Goal: Task Accomplishment & Management: Use online tool/utility

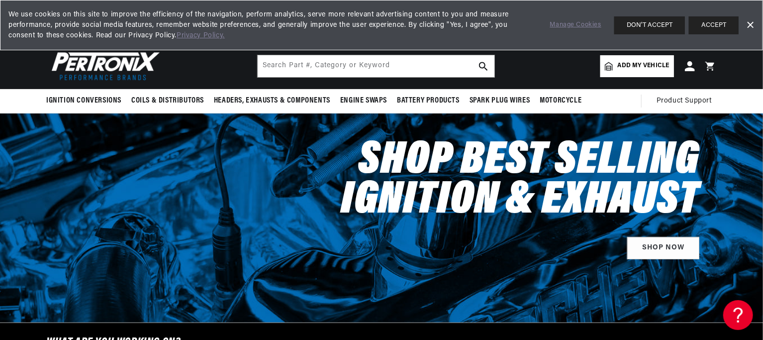
click at [651, 63] on span "Add my vehicle" at bounding box center [644, 65] width 52 height 9
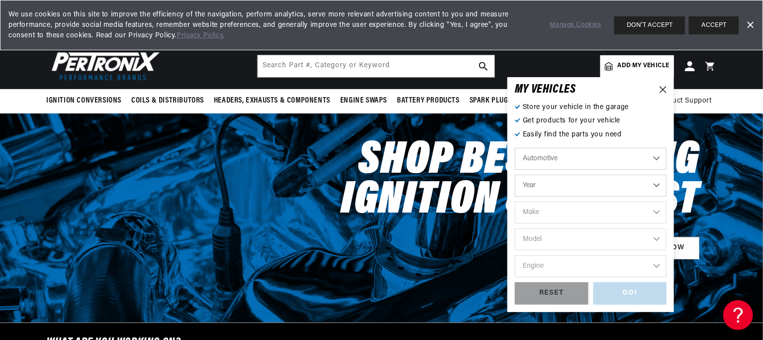
scroll to position [0, 301]
click at [657, 181] on select "Year [DATE] 2023 2022 2021 2020 2019 2018 2017 2016 2015 2014 2013 2012 2011 20…" at bounding box center [591, 186] width 152 height 22
click at [563, 203] on div "Automotive Agricultural Industrial Marine Motorcycle Year [DATE] 2023 2022 2021…" at bounding box center [591, 215] width 152 height 134
click at [553, 182] on select "Year [DATE] 2023 2022 2021 2020 2019 2018 2017 2016 2015 2014 2013 2012 2011 20…" at bounding box center [591, 186] width 152 height 22
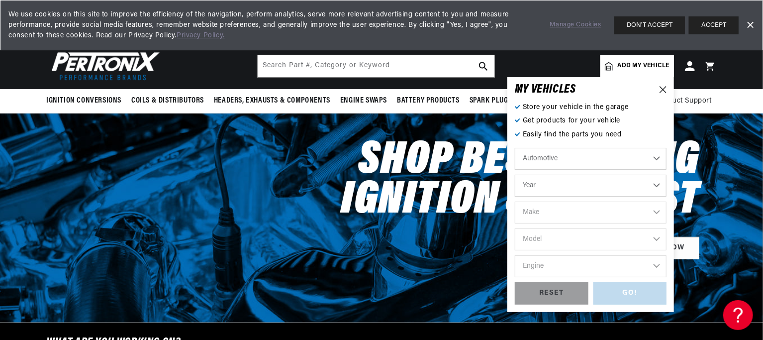
select select "1968"
click at [515, 175] on select "Year [DATE] 2023 2022 2021 2020 2019 2018 2017 2016 2015 2014 2013 2012 2011 20…" at bounding box center [591, 186] width 152 height 22
select select "1968"
click at [587, 207] on select "Make Alfa Romeo American Motors Aston [PERSON_NAME][GEOGRAPHIC_DATA] [PERSON_NA…" at bounding box center [591, 212] width 152 height 22
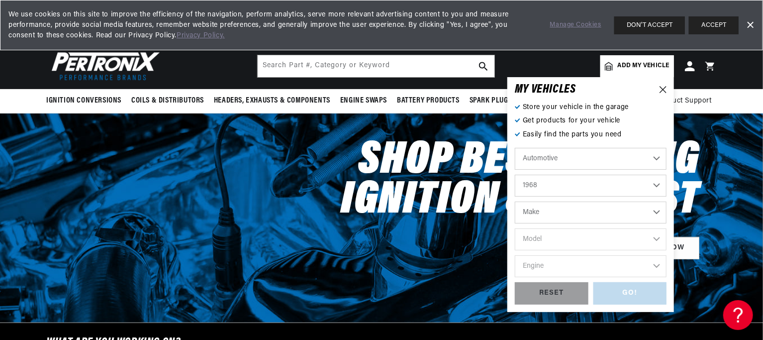
select select "Jeep"
click at [563, 237] on select "Model CJ5 CJ6 DJ5 DJ6 J-100 J-2500 J-2600 J-2700 J-2800 J-3500 J-3600 J-3700 J-…" at bounding box center [591, 239] width 152 height 22
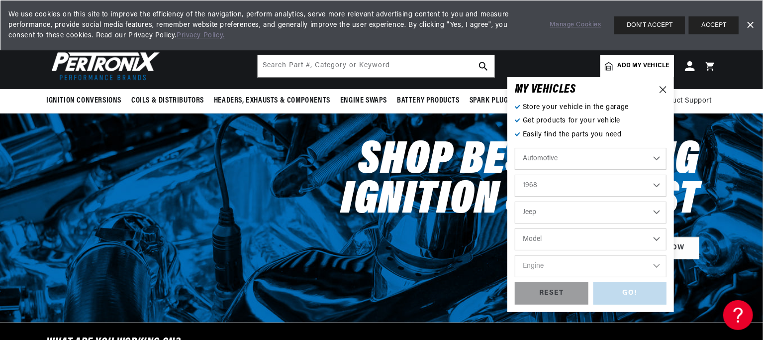
select select "CJ5"
click at [637, 260] on select "Engine" at bounding box center [591, 266] width 152 height 22
click at [569, 268] on select "Engine 2.2L 3.7L 3.8L 4.2L 4.6L" at bounding box center [591, 266] width 152 height 22
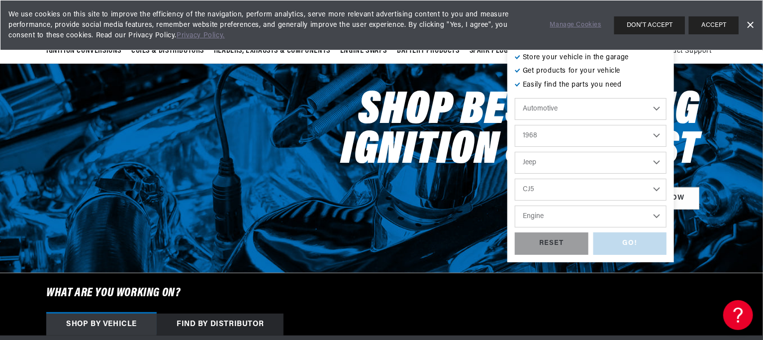
scroll to position [0, 301]
click at [655, 212] on select "Engine 2.2L 3.7L 3.8L 4.2L 4.6L" at bounding box center [591, 216] width 152 height 22
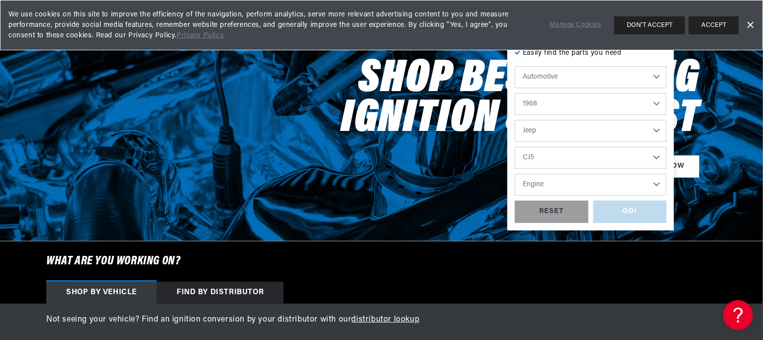
scroll to position [99, 0]
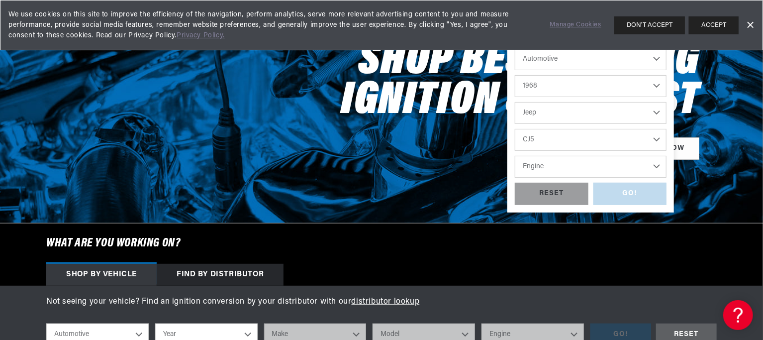
click at [655, 166] on select "Engine 2.2L 3.7L 3.8L 4.2L 4.6L" at bounding box center [591, 167] width 152 height 22
click at [718, 253] on h6 "What are you working on?" at bounding box center [381, 243] width 720 height 40
